Goal: Task Accomplishment & Management: Use online tool/utility

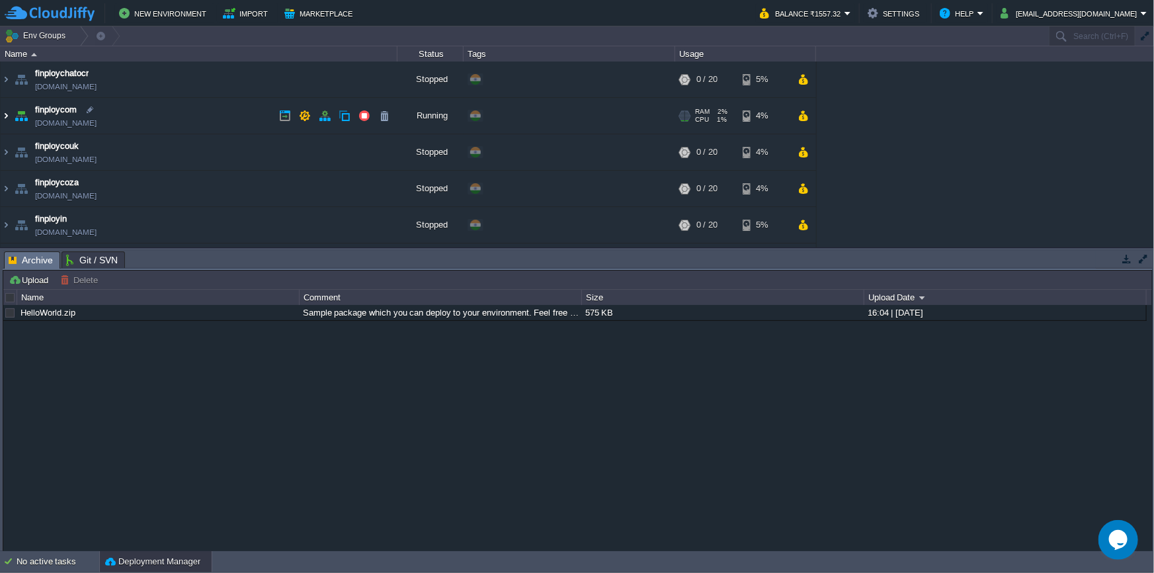
click at [3, 116] on img at bounding box center [6, 116] width 11 height 36
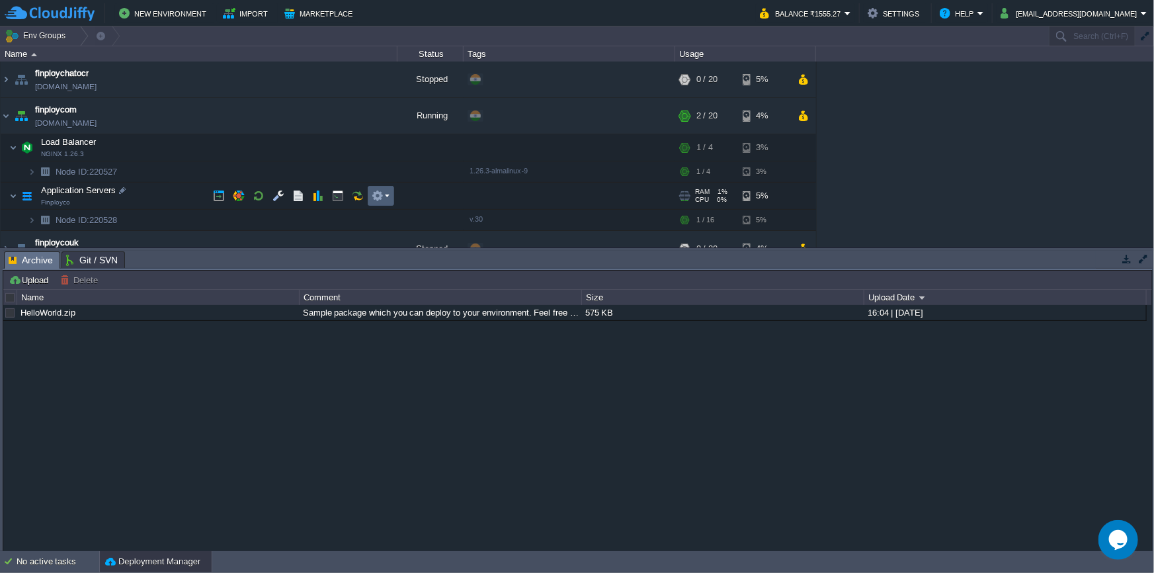
click at [380, 198] on button "button" at bounding box center [378, 196] width 12 height 12
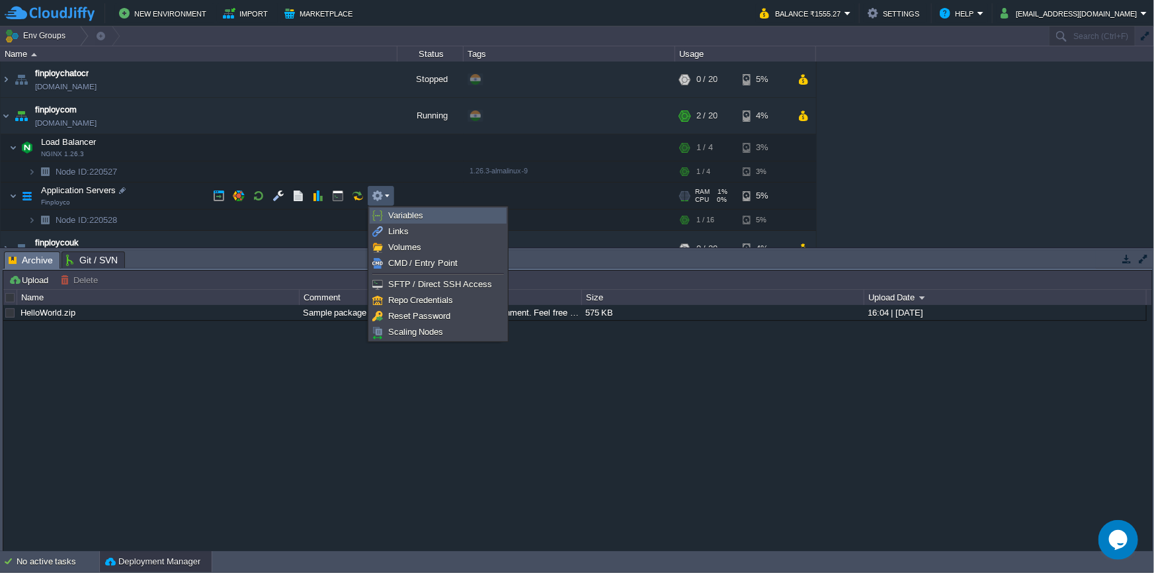
click at [386, 210] on link "Variables" at bounding box center [438, 215] width 136 height 15
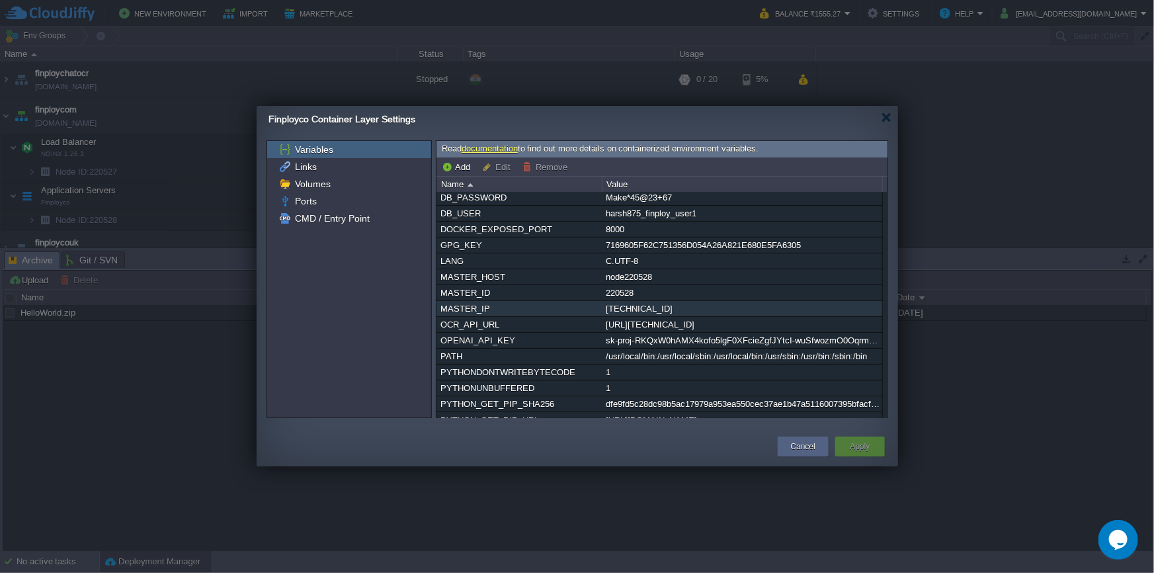
scroll to position [128, 0]
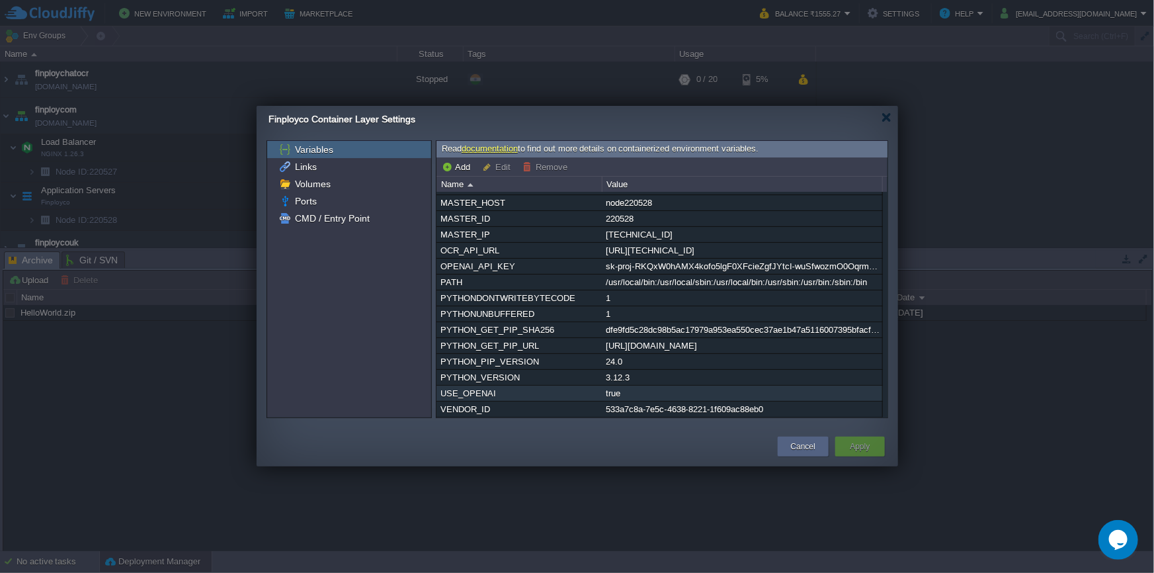
click at [665, 386] on div "true" at bounding box center [742, 393] width 279 height 15
click at [591, 396] on div "USE_OPENAI" at bounding box center [519, 393] width 164 height 15
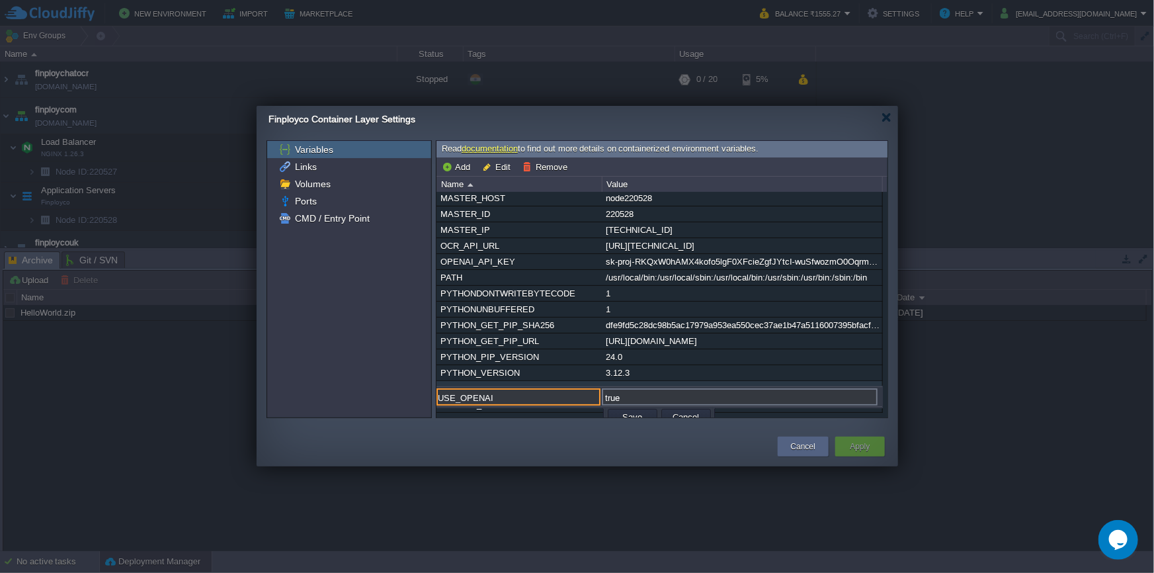
scroll to position [138, 0]
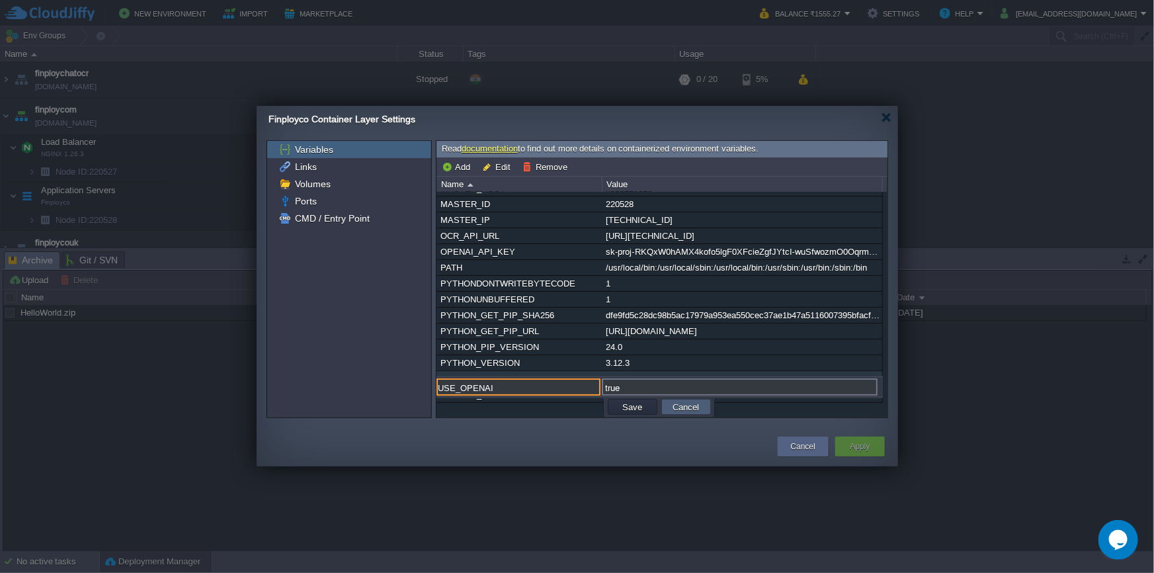
click at [686, 403] on button "Cancel" at bounding box center [686, 407] width 34 height 12
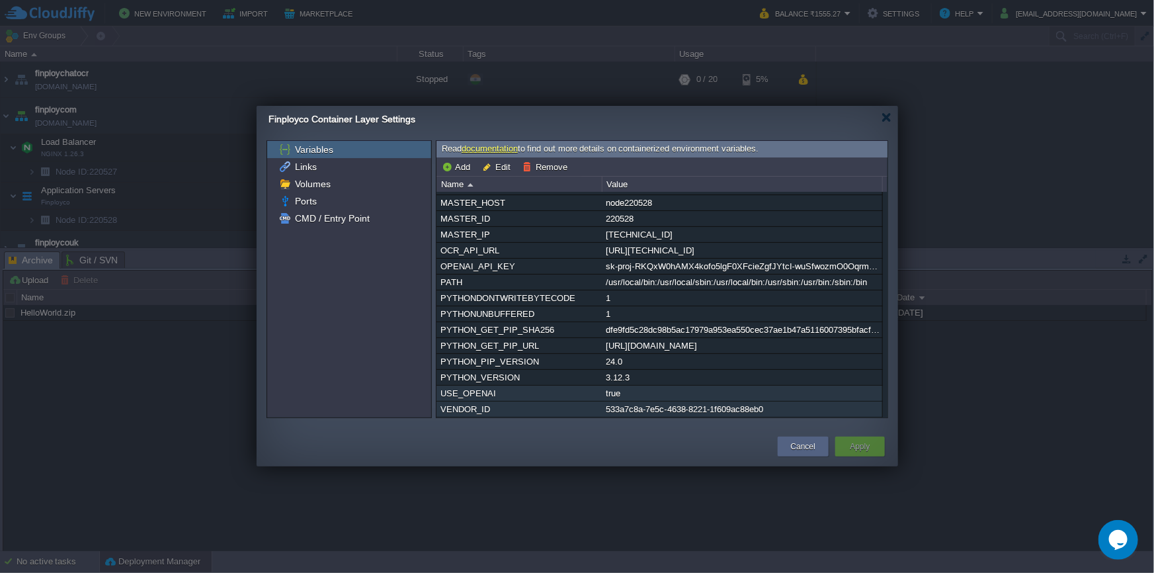
scroll to position [128, 0]
click at [646, 388] on div "true" at bounding box center [742, 393] width 279 height 15
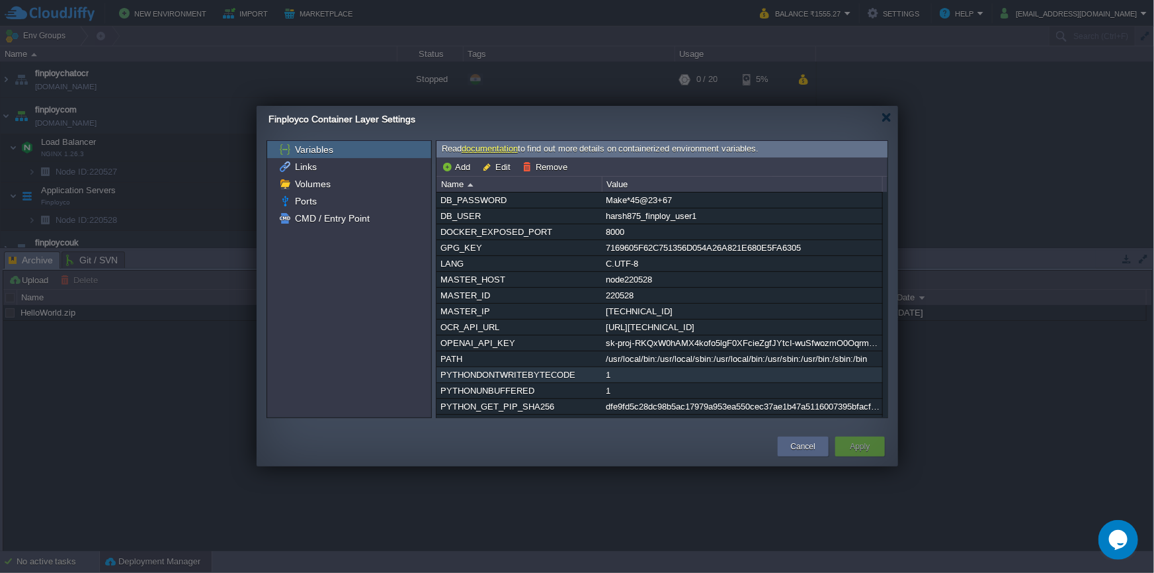
scroll to position [0, 0]
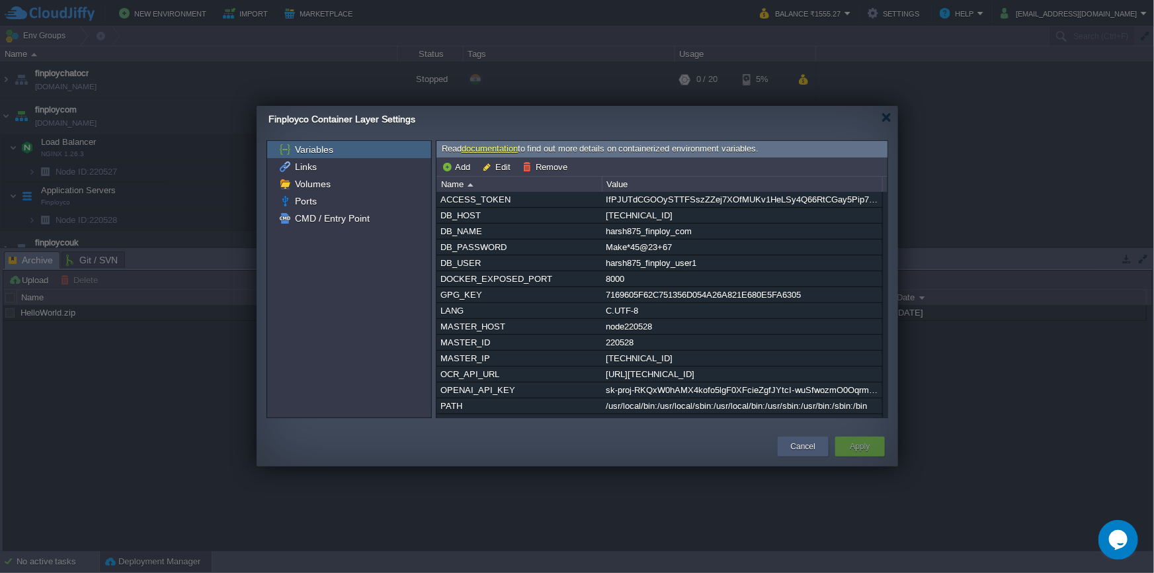
click at [814, 454] on div "Cancel" at bounding box center [803, 447] width 31 height 20
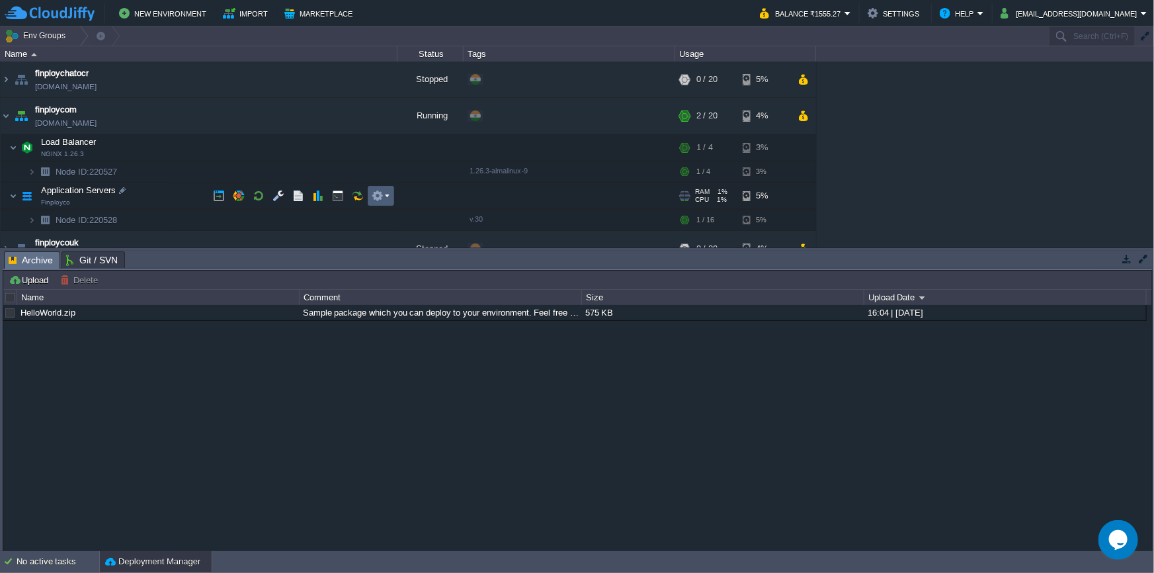
click at [385, 198] on em at bounding box center [381, 196] width 18 height 12
click at [355, 201] on button "button" at bounding box center [358, 196] width 12 height 12
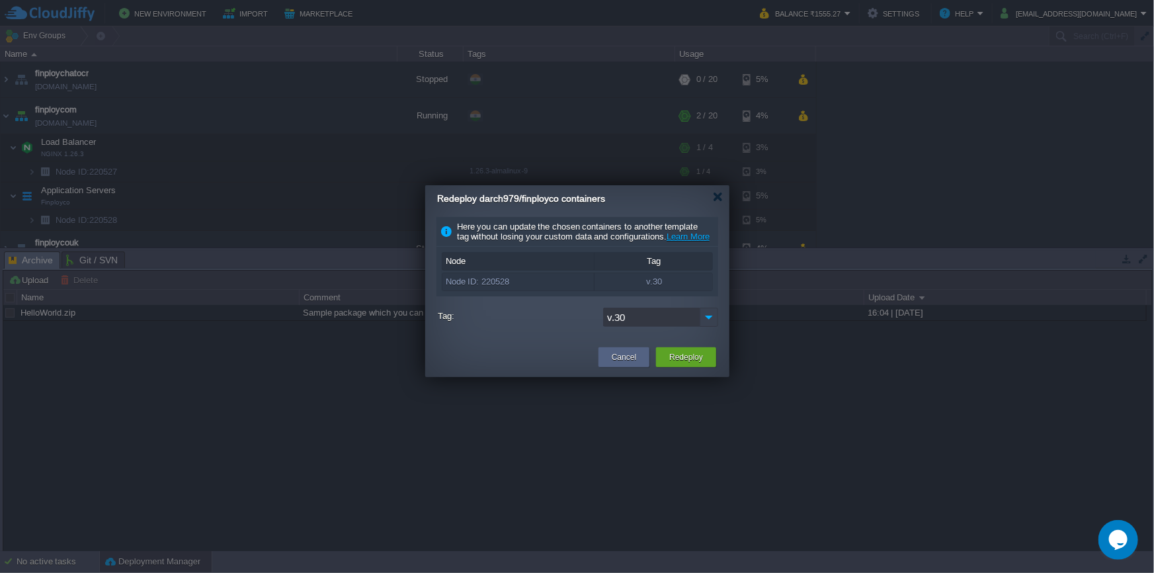
click at [704, 327] on img at bounding box center [709, 317] width 19 height 19
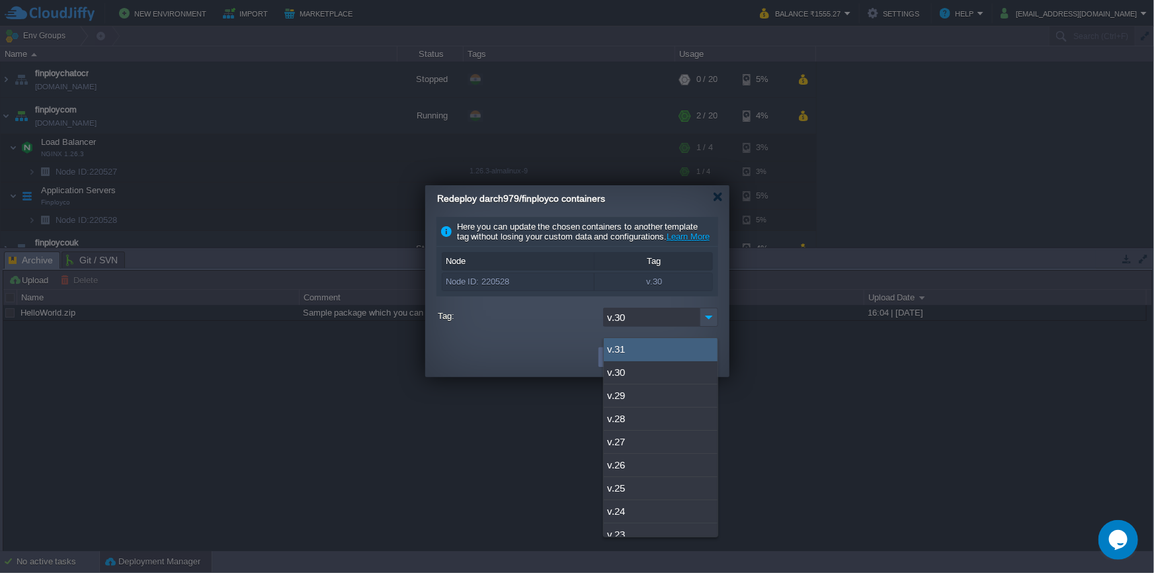
click at [690, 341] on div "v.31" at bounding box center [661, 349] width 114 height 23
type input "v.31"
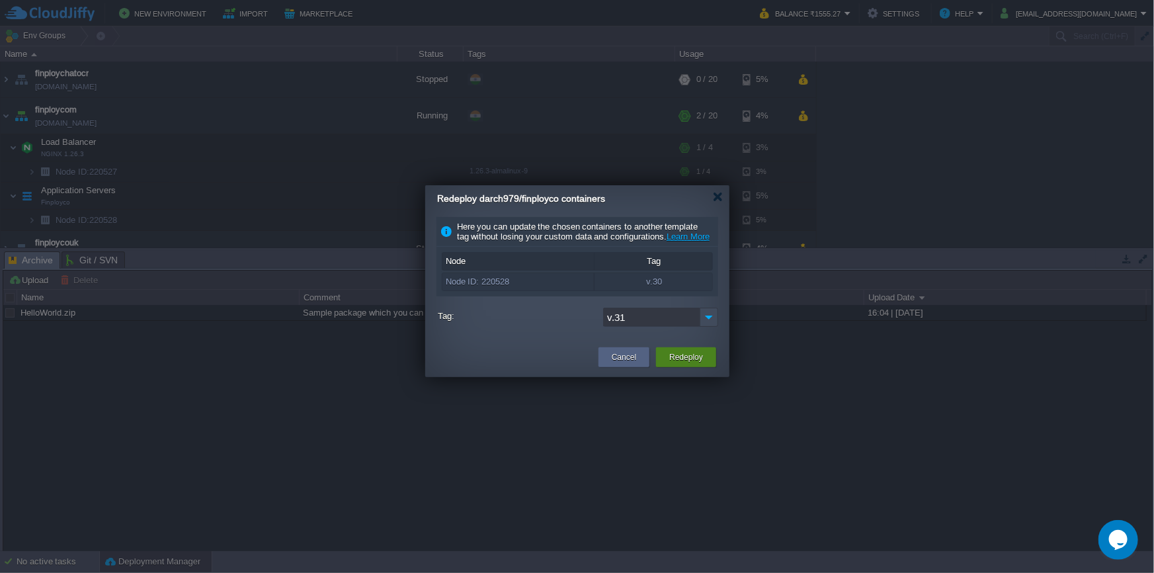
click at [679, 367] on div "Redeploy" at bounding box center [686, 357] width 40 height 20
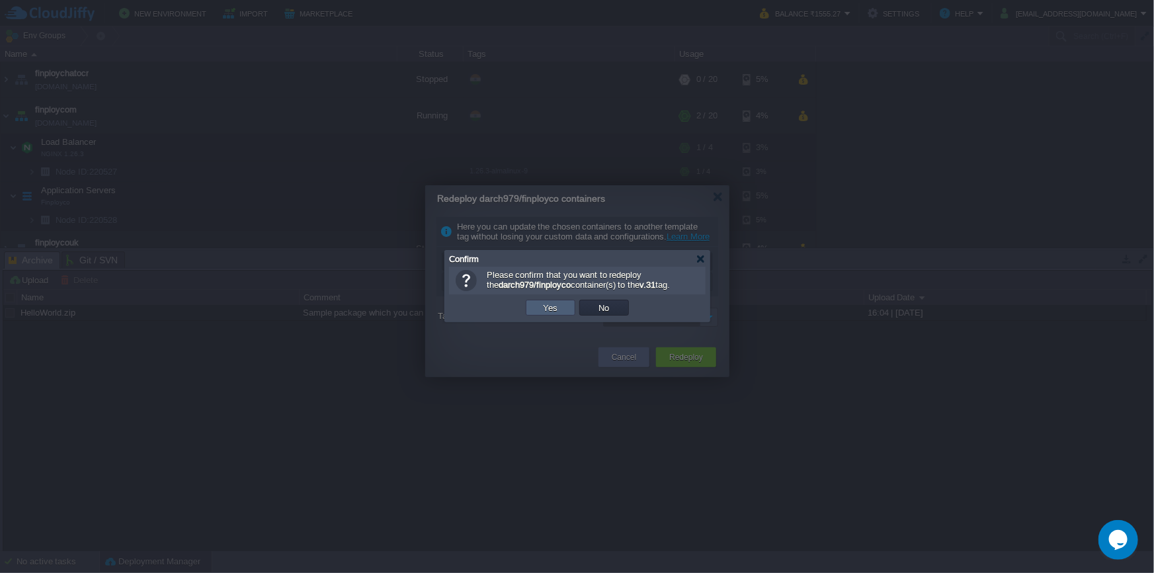
click at [556, 314] on td "Yes" at bounding box center [551, 308] width 50 height 16
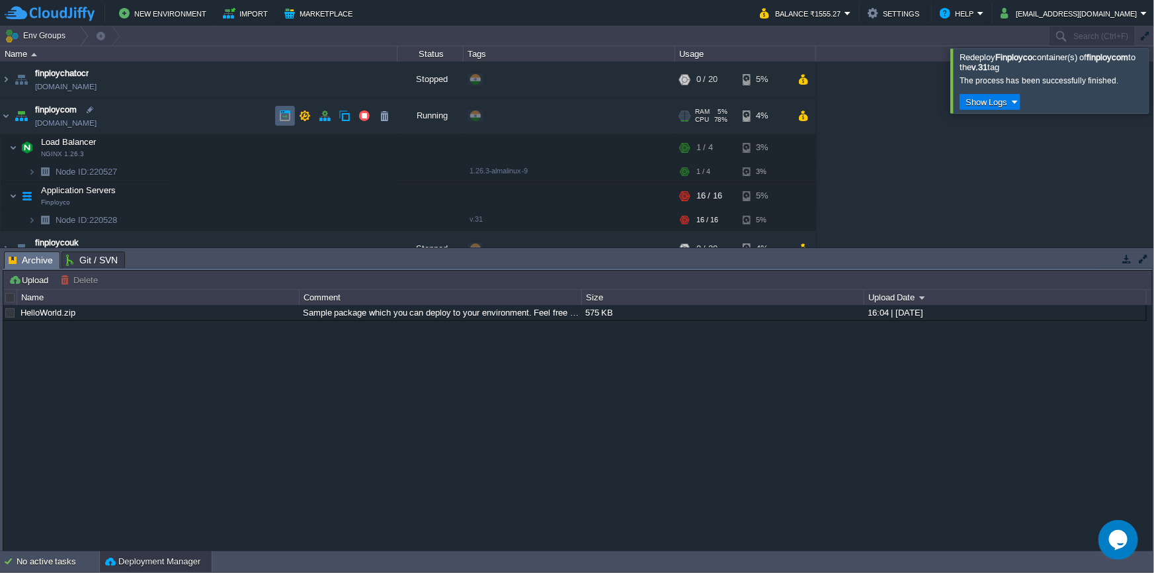
click at [278, 119] on td at bounding box center [285, 116] width 20 height 20
click at [286, 117] on button "button" at bounding box center [285, 116] width 12 height 12
click at [284, 121] on button "button" at bounding box center [285, 116] width 12 height 12
